Goal: Task Accomplishment & Management: Use online tool/utility

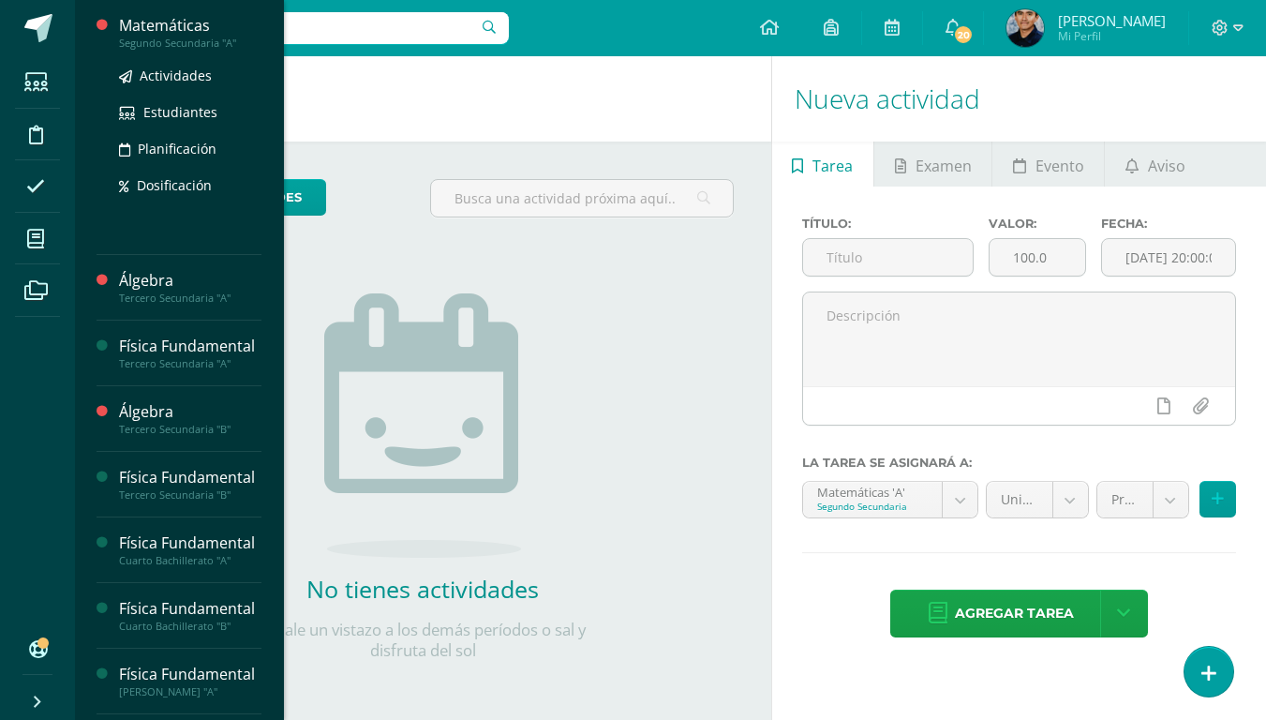
click at [134, 221] on div "Actividades Estudiantes Planificación Dosificación" at bounding box center [190, 144] width 142 height 189
click at [158, 107] on span "Estudiantes" at bounding box center [180, 112] width 74 height 18
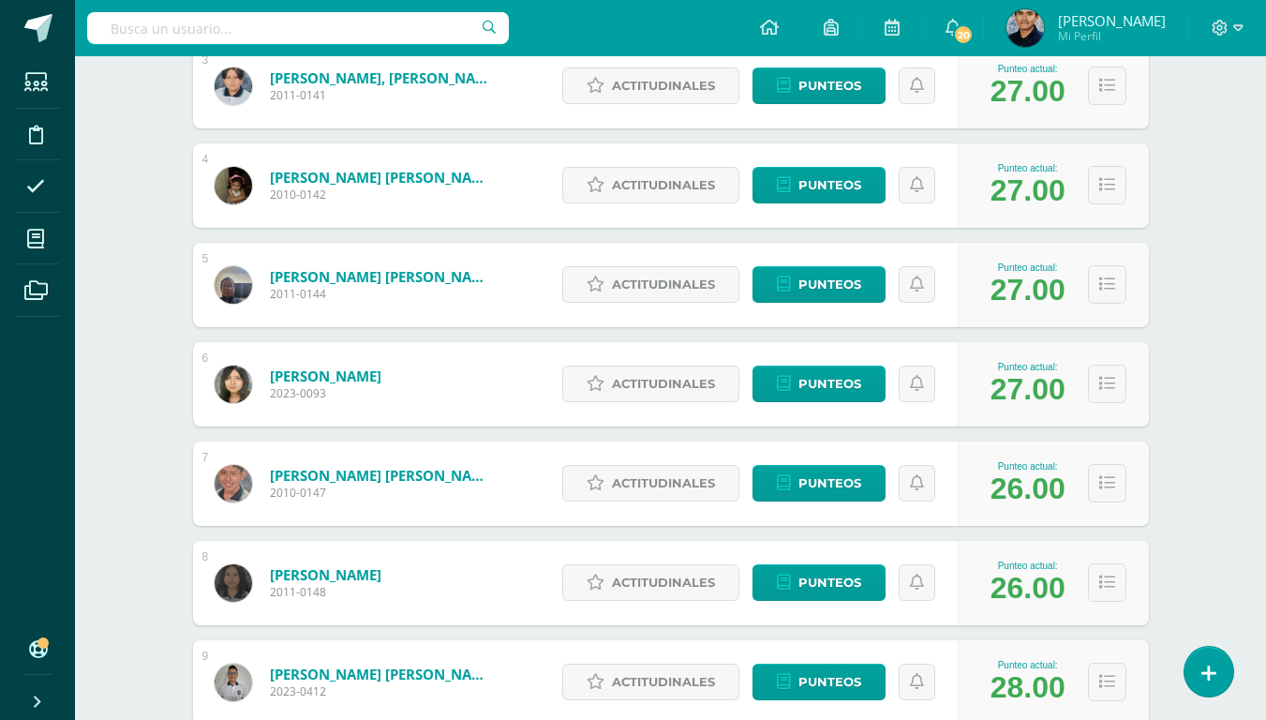
scroll to position [563, 0]
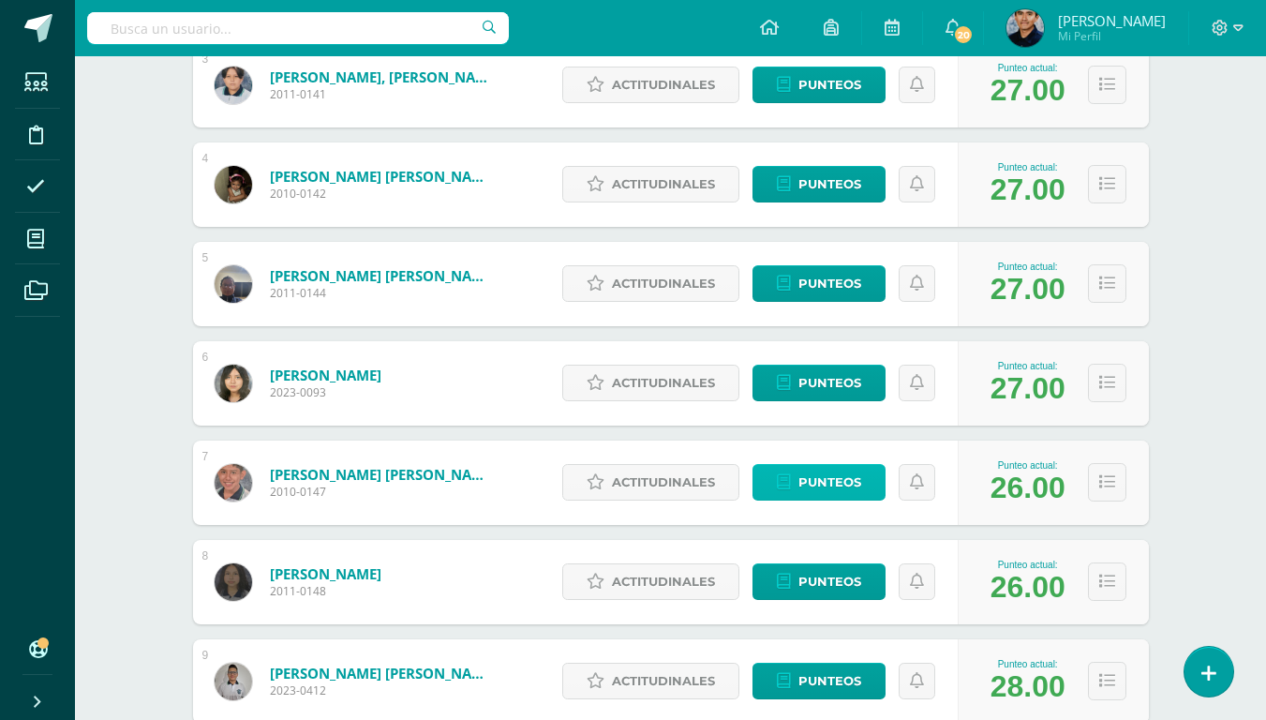
click at [819, 474] on span "Punteos" at bounding box center [829, 482] width 63 height 35
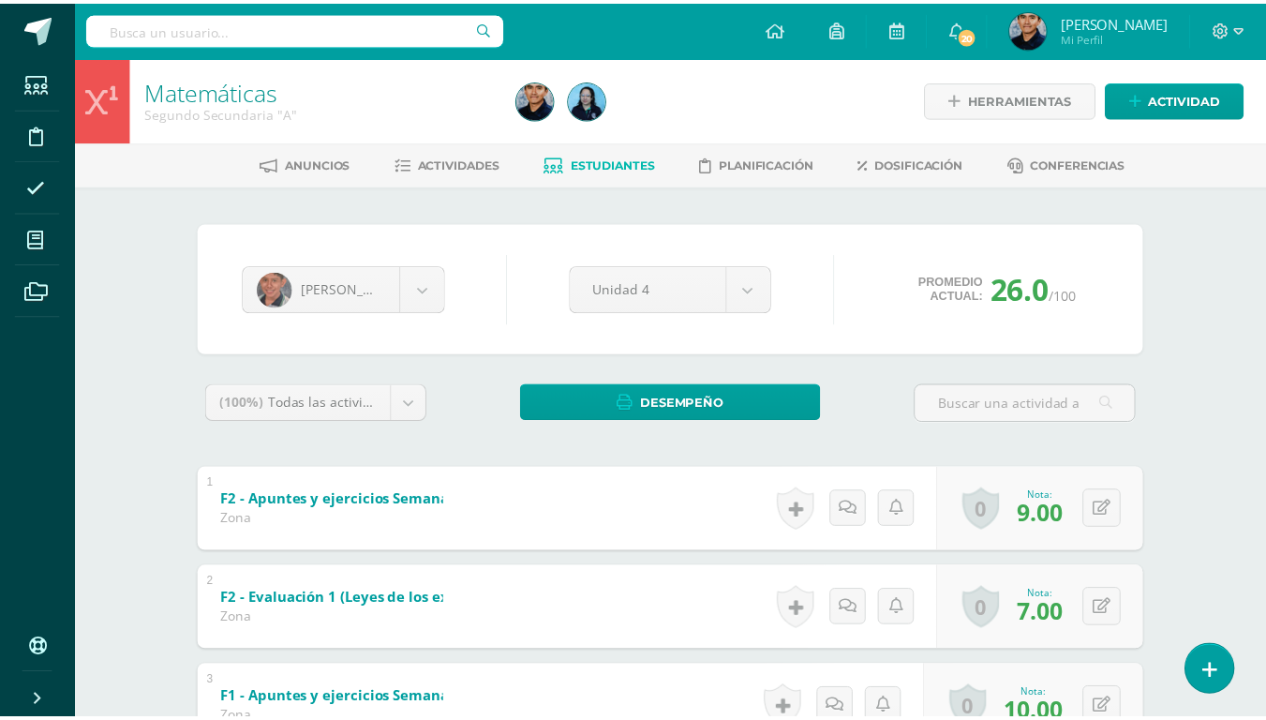
scroll to position [156, 0]
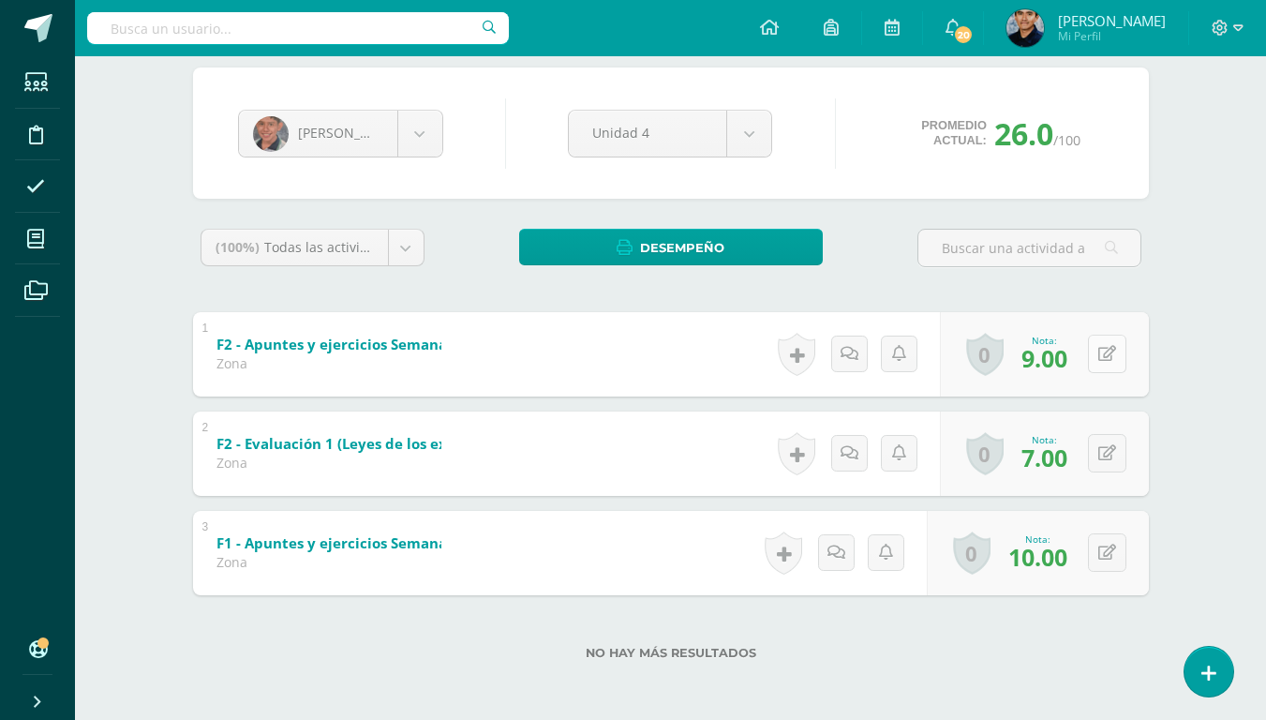
click at [1103, 363] on button at bounding box center [1107, 354] width 38 height 38
type input "10"
